Goal: Information Seeking & Learning: Learn about a topic

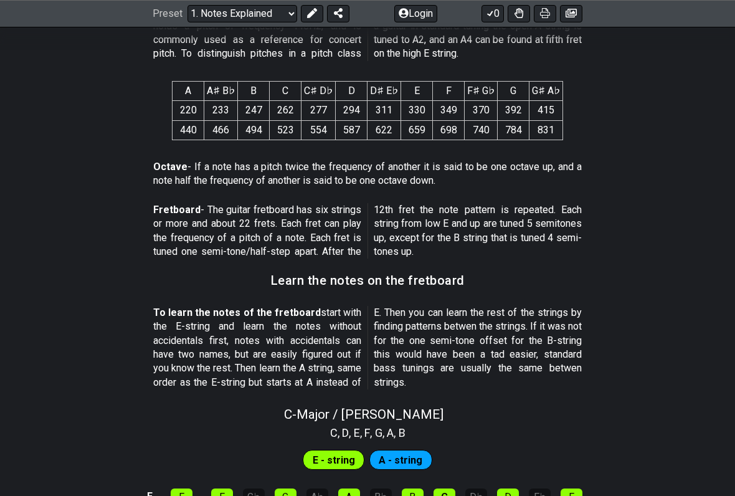
scroll to position [892, 0]
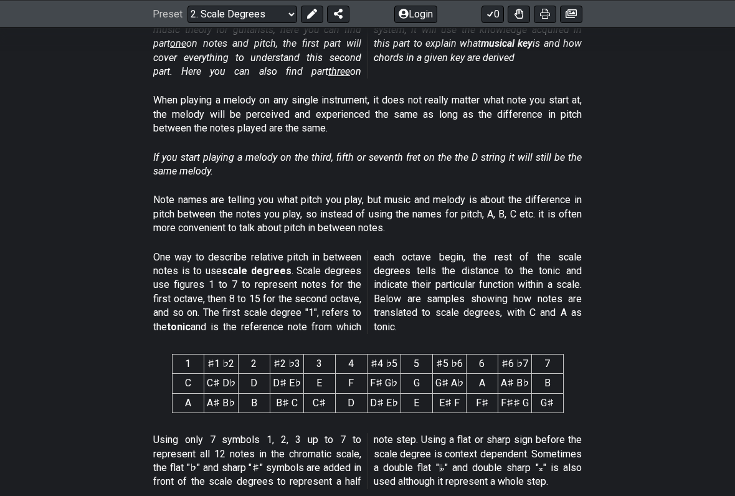
scroll to position [527, 0]
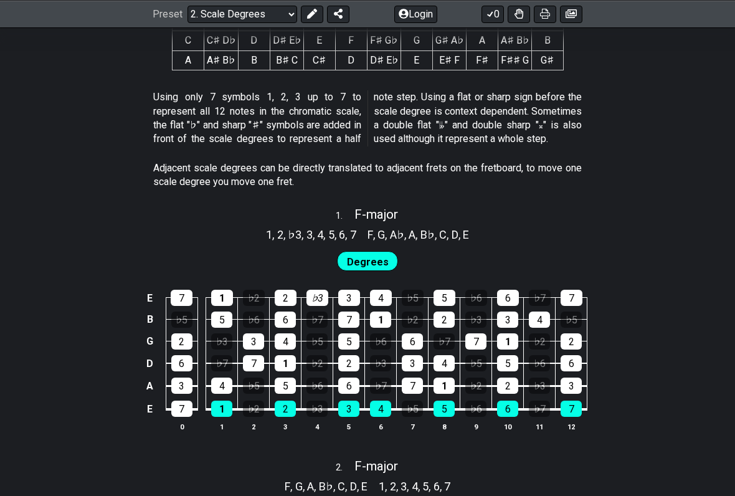
scroll to position [658, 0]
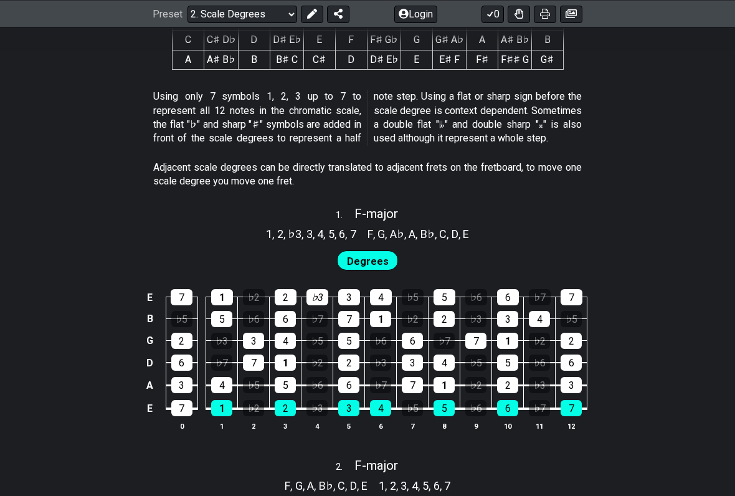
click at [173, 289] on div "7" at bounding box center [182, 297] width 22 height 16
click at [181, 289] on div "7" at bounding box center [182, 297] width 22 height 16
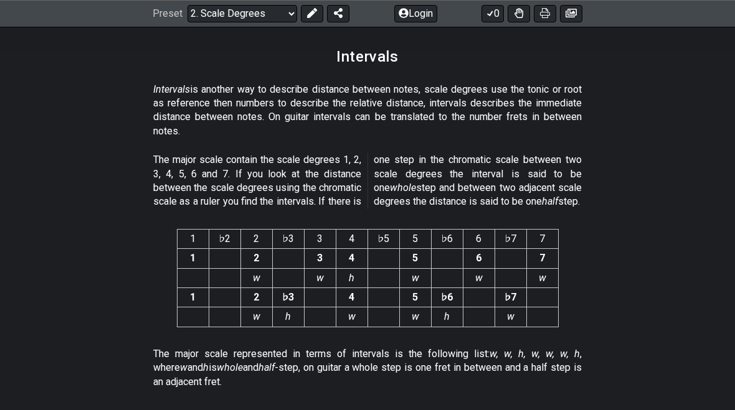
scroll to position [3319, 0]
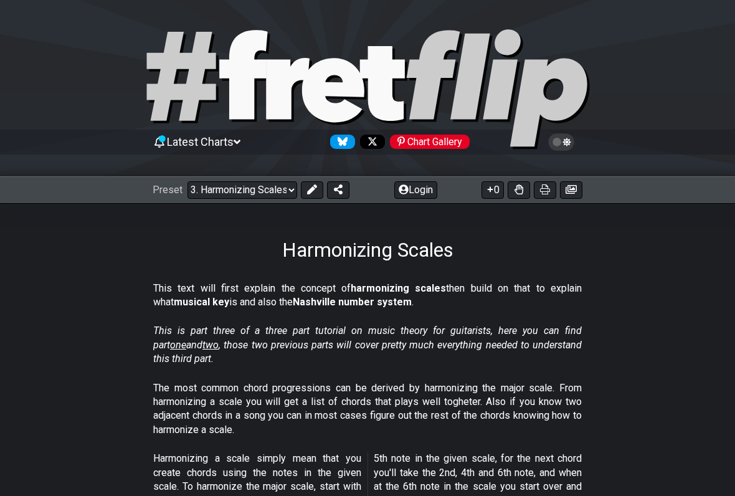
click at [228, 189] on select "Welcome to #fretflip! Initial Preset Custom Preset Minor Pentatonic Major Penta…" at bounding box center [242, 189] width 110 height 17
click at [210, 191] on select "Welcome to #fretflip! Initial Preset Custom Preset Minor Pentatonic Major Penta…" at bounding box center [242, 189] width 110 height 17
